Goal: Check status: Check status

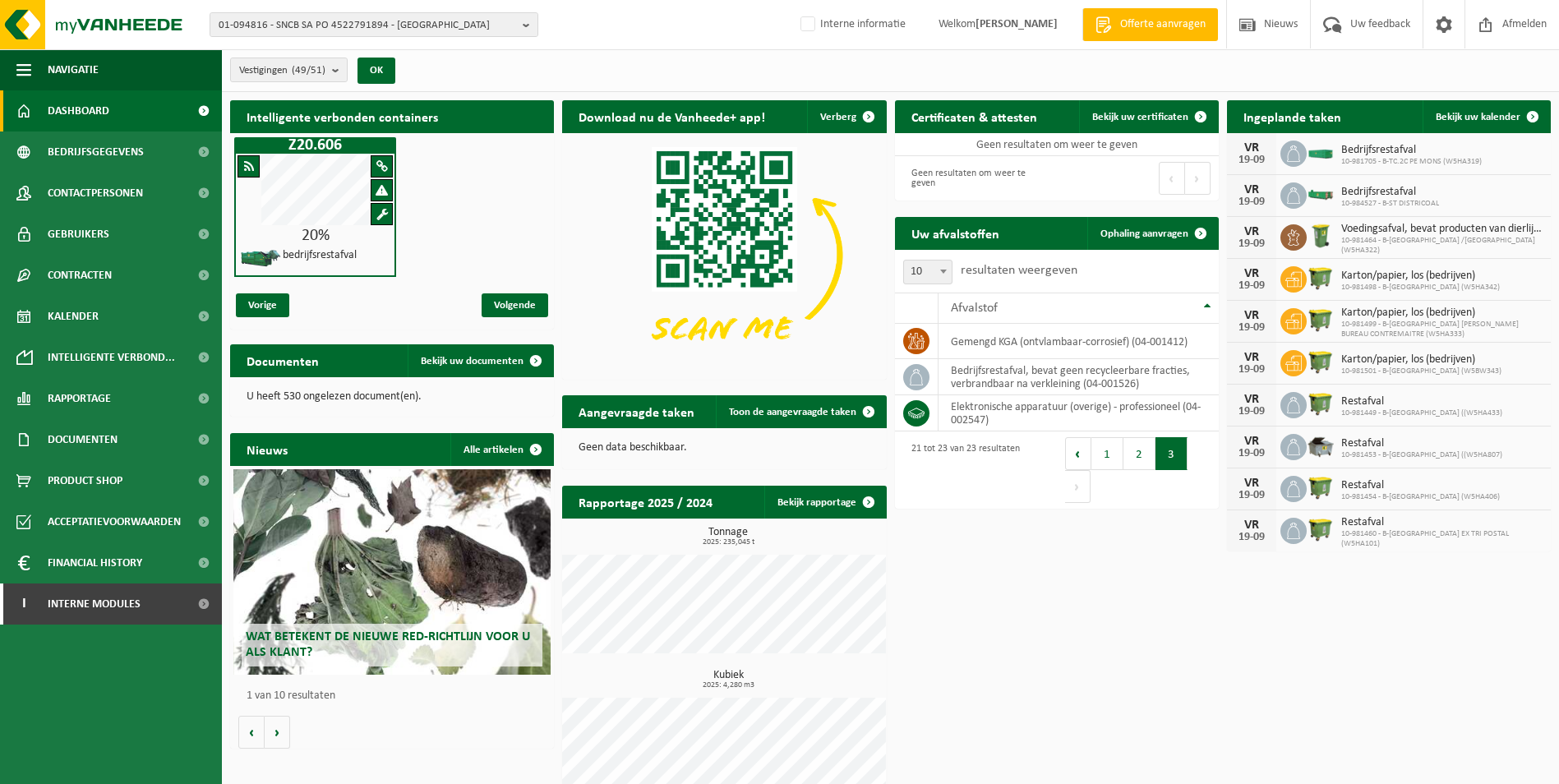
click at [273, 28] on span "01-094816 - SNCB SA PO 4522791894 - [GEOGRAPHIC_DATA]" at bounding box center [367, 24] width 298 height 24
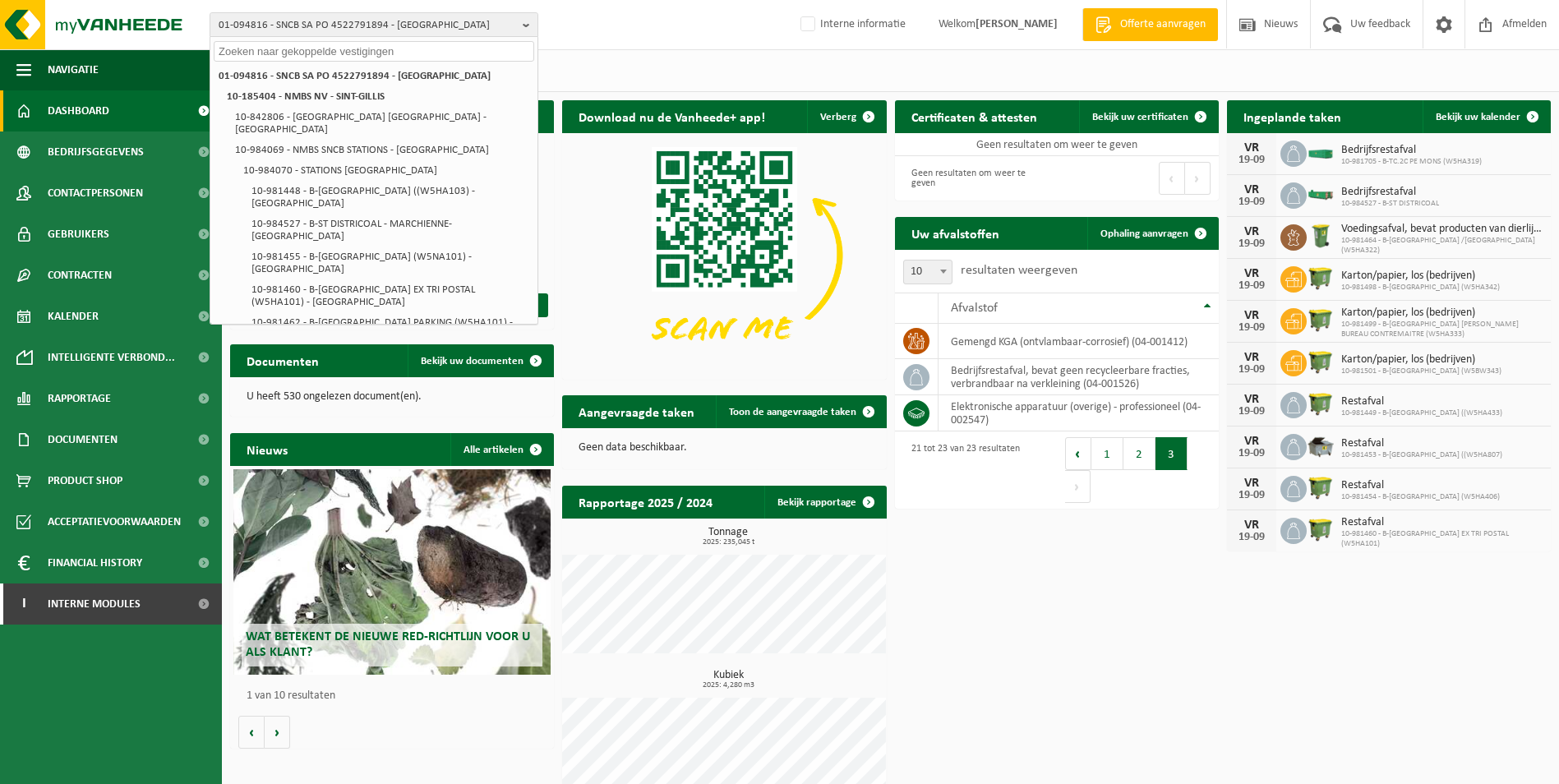
click at [276, 50] on input "text" at bounding box center [374, 51] width 320 height 21
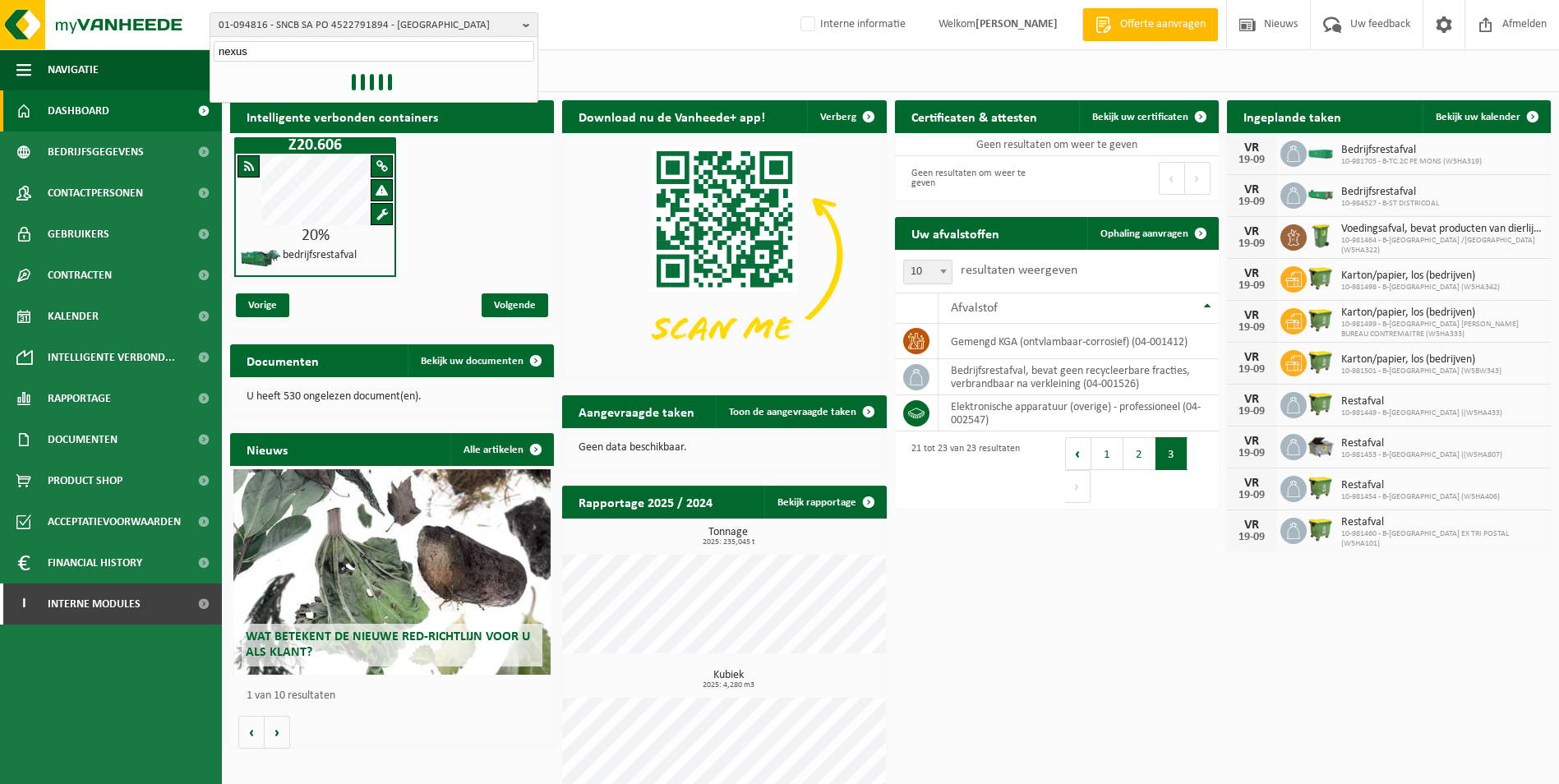
type input "nexus"
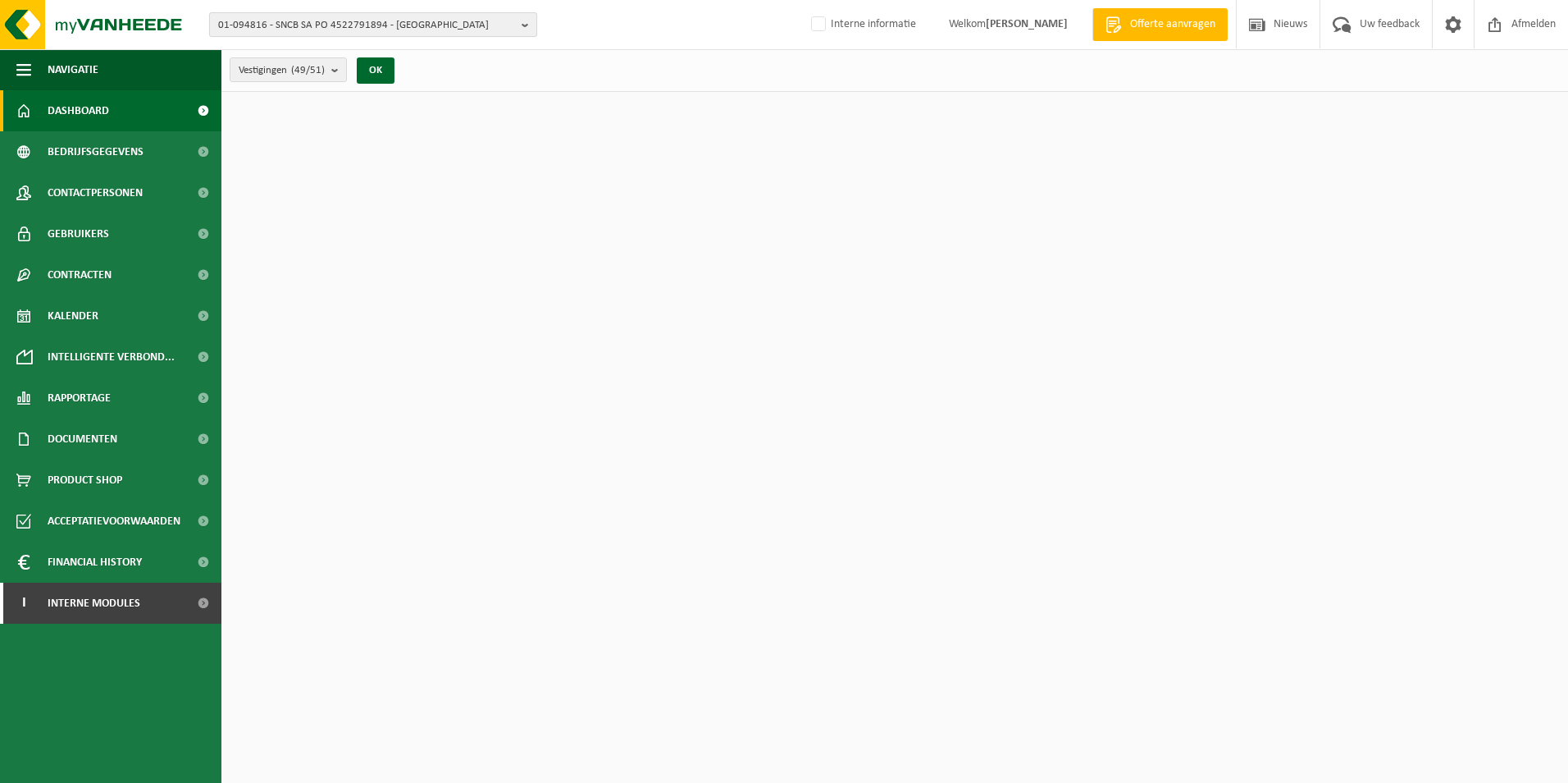
click at [416, 23] on span "01-094816 - SNCB SA PO 4522791894 - LIÈGE" at bounding box center [366, 24] width 297 height 24
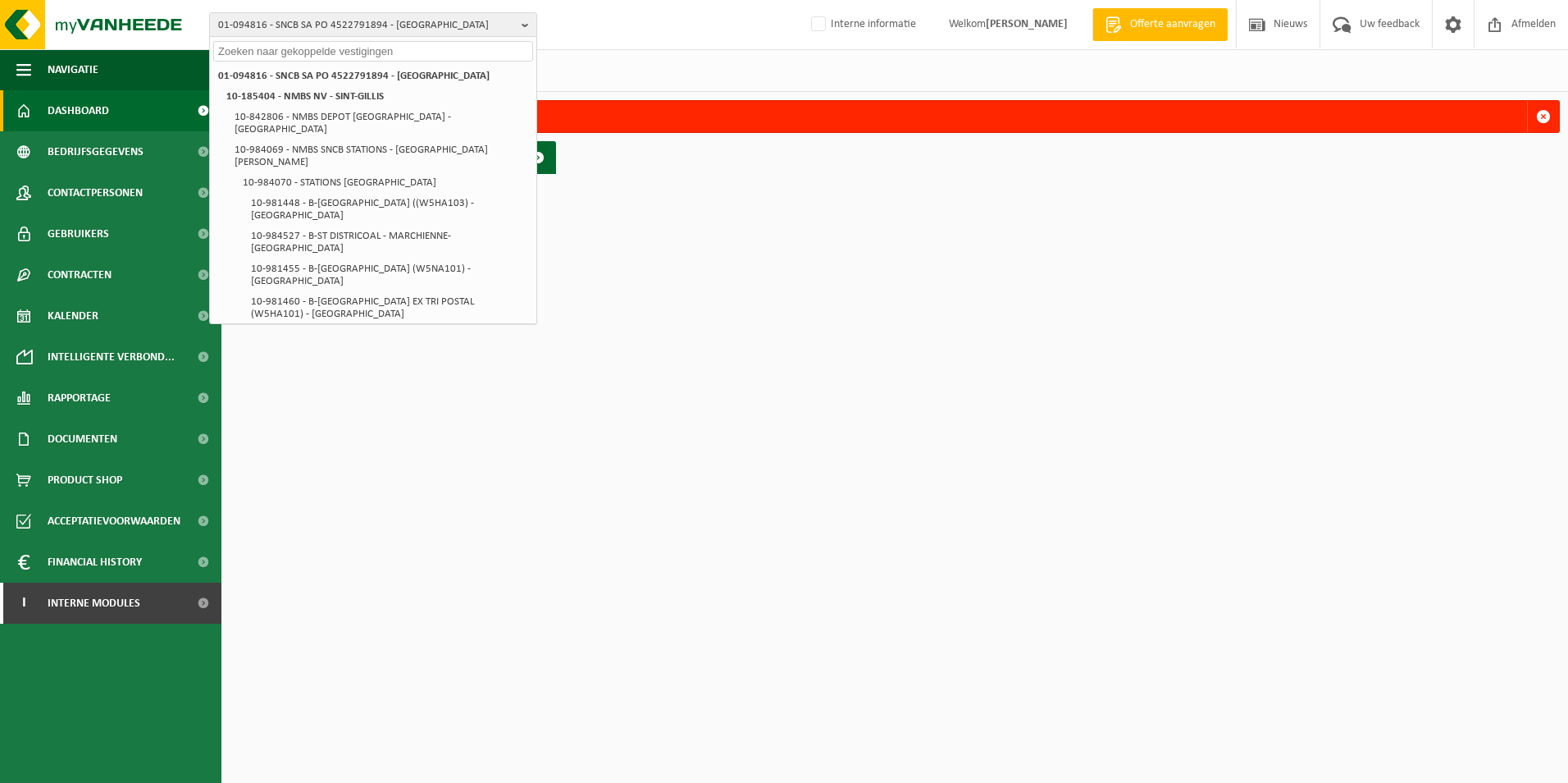
click at [401, 52] on input "text" at bounding box center [373, 51] width 320 height 20
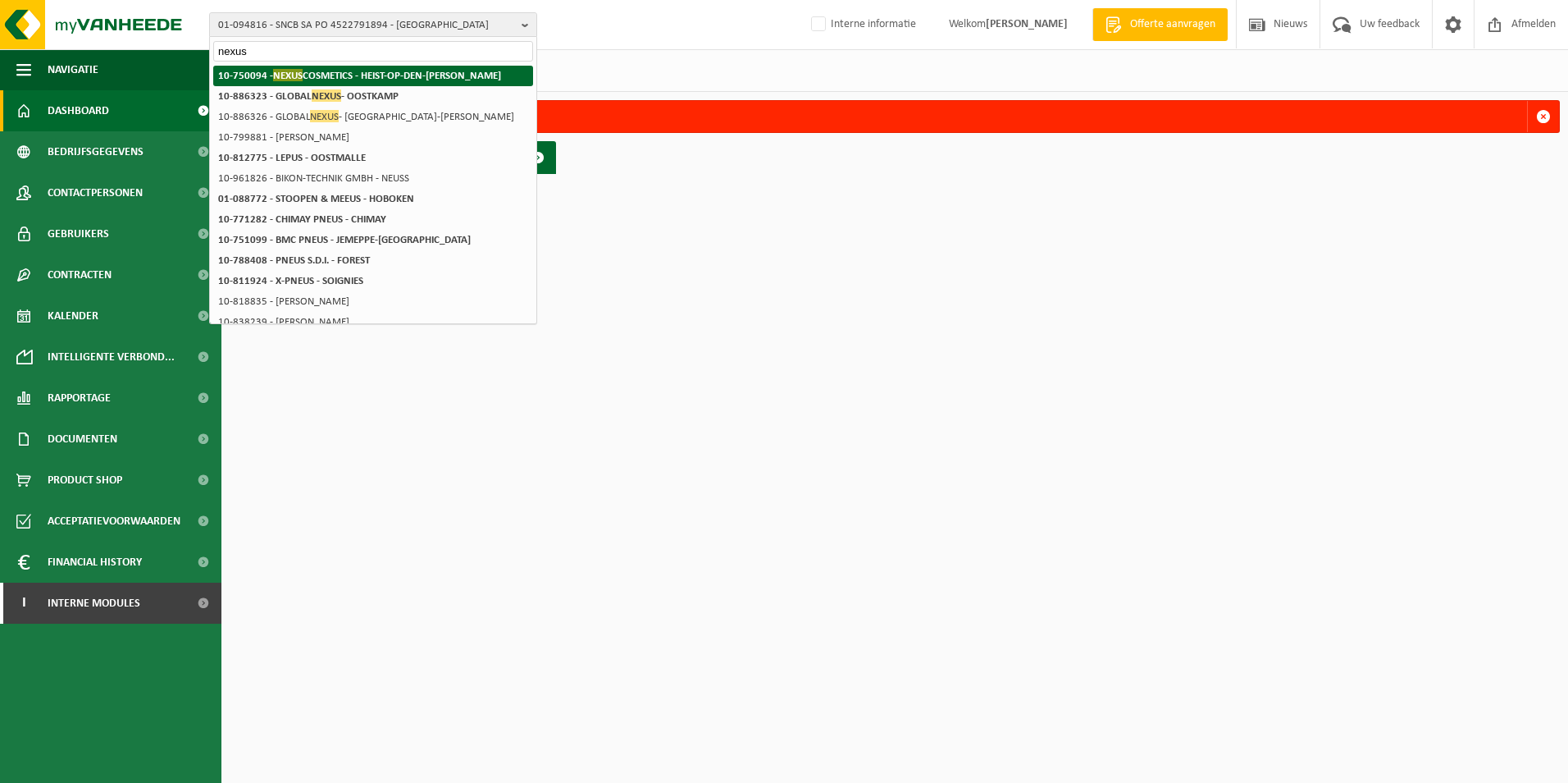
type input "nexus"
click at [325, 78] on strong "10-750094 - NEXUS COSMETICS - HEIST-OP-DEN-BERG" at bounding box center [360, 75] width 283 height 13
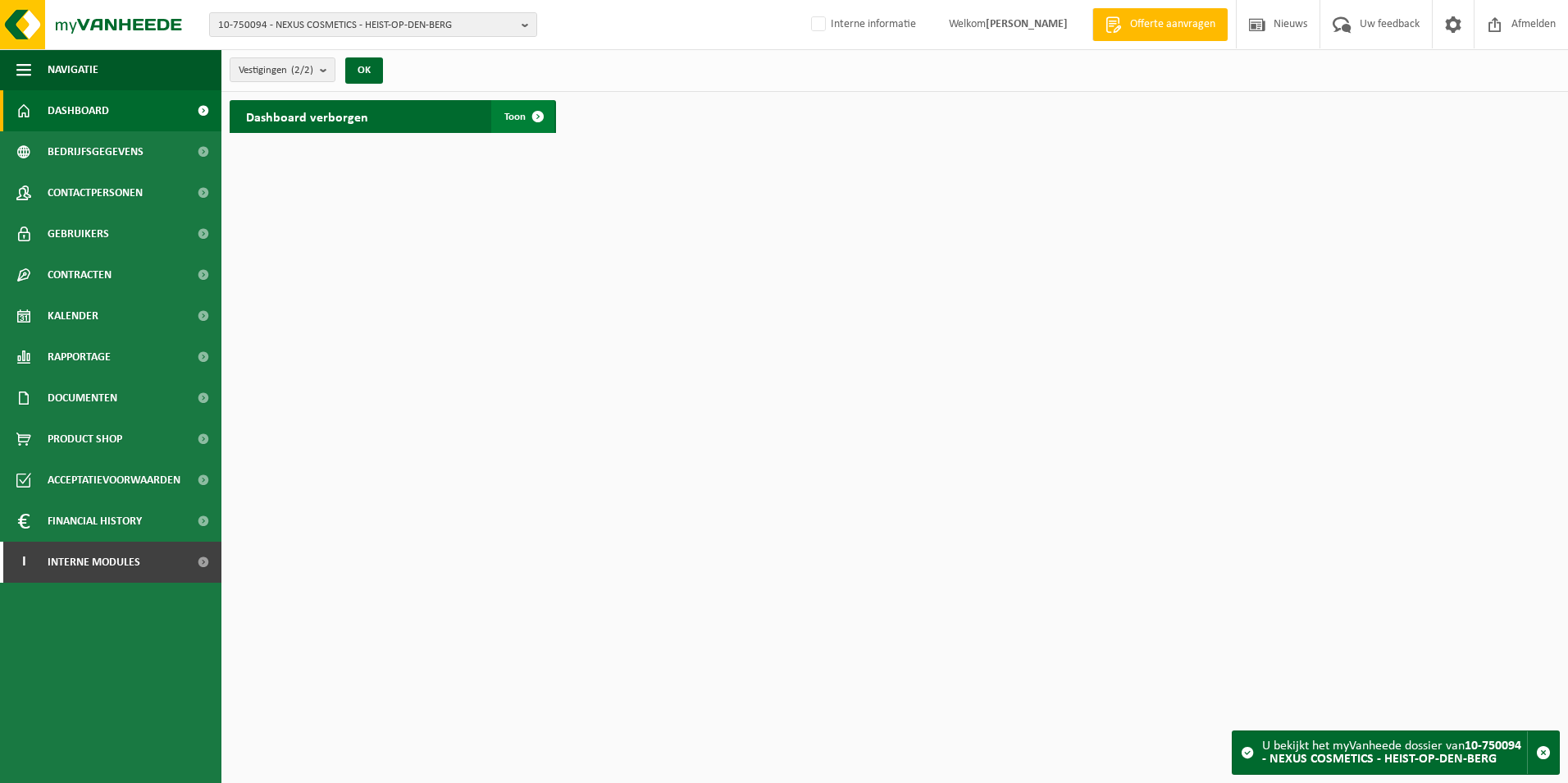
click at [538, 119] on span at bounding box center [538, 117] width 33 height 33
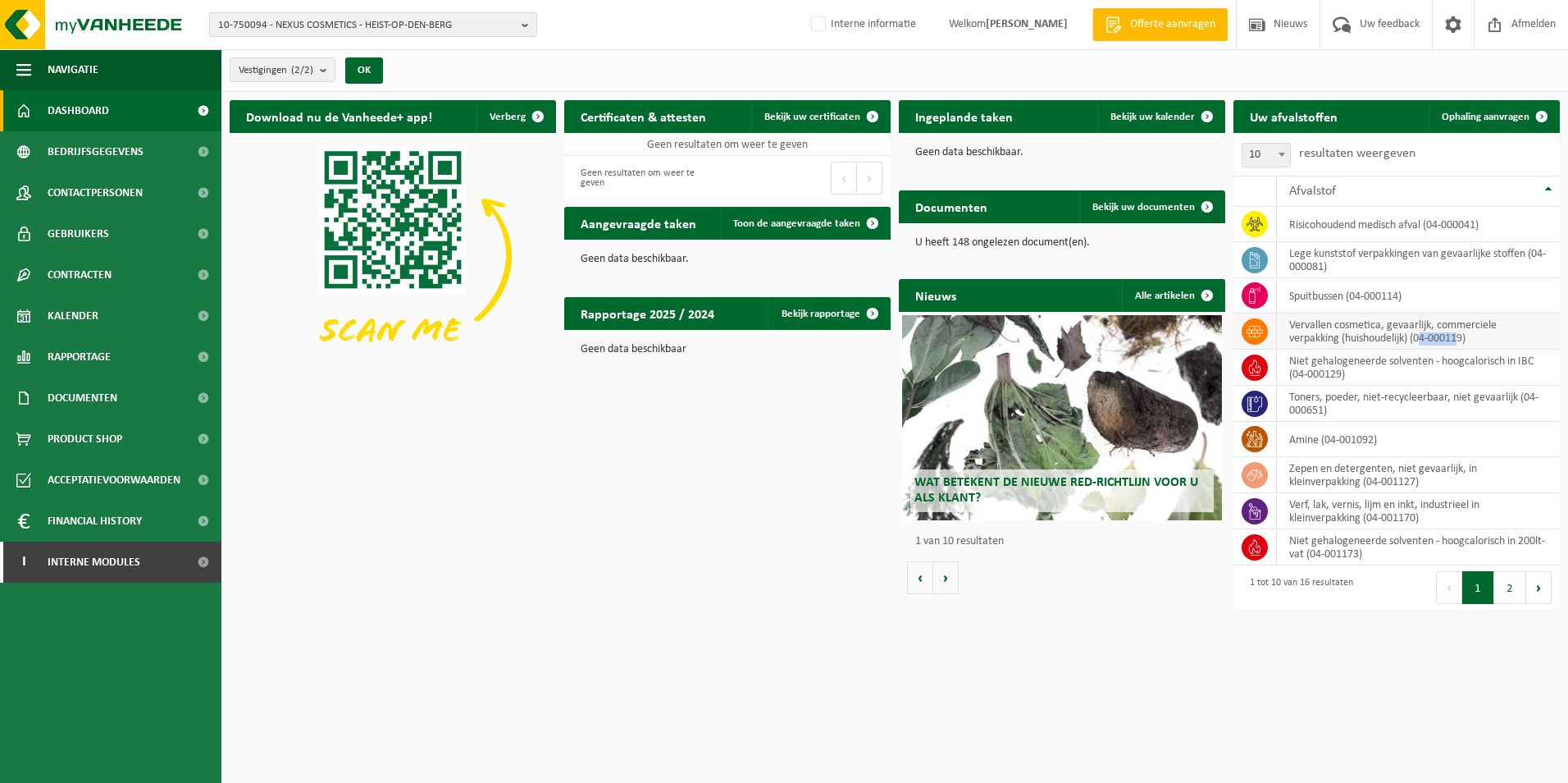
drag, startPoint x: 1465, startPoint y: 339, endPoint x: 1425, endPoint y: 339, distance: 40.0
click at [1425, 339] on td "vervallen cosmetica, gevaarlijk, commerciele verpakking (huishoudelijk) (04-000…" at bounding box center [1418, 331] width 283 height 36
drag, startPoint x: 1509, startPoint y: 585, endPoint x: 1493, endPoint y: 582, distance: 16.3
click at [1507, 584] on button "2" at bounding box center [1510, 588] width 32 height 33
